Goal: Navigation & Orientation: Find specific page/section

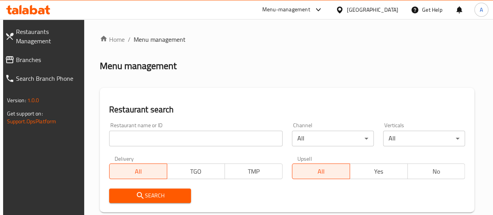
click at [323, 11] on icon at bounding box center [317, 9] width 9 height 9
click at [399, 40] on ol "Home / Menu management" at bounding box center [287, 39] width 375 height 9
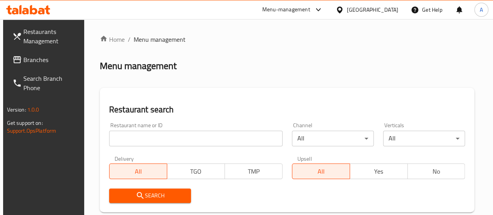
click at [329, 4] on div "Menu-management" at bounding box center [292, 9] width 73 height 19
click at [310, 12] on div "Menu-management" at bounding box center [286, 9] width 48 height 9
click at [483, 11] on div "A" at bounding box center [481, 10] width 14 height 14
click at [419, 84] on div "Logout" at bounding box center [430, 83] width 92 height 10
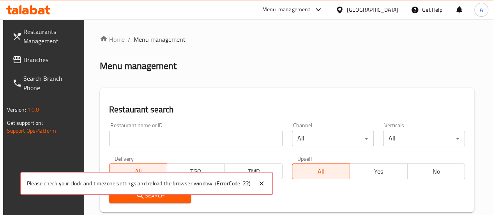
click at [323, 5] on icon at bounding box center [317, 9] width 9 height 9
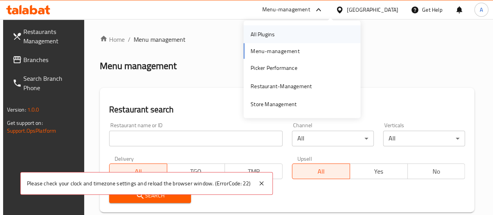
click at [327, 33] on div "All Plugins" at bounding box center [301, 34] width 117 height 18
